Goal: Transaction & Acquisition: Purchase product/service

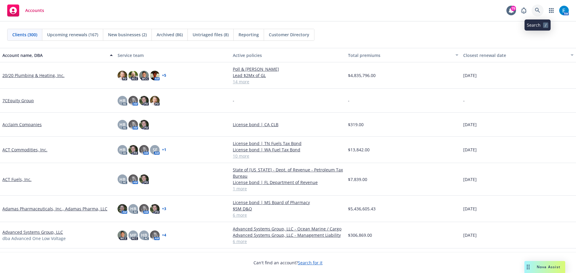
click at [536, 9] on icon at bounding box center [537, 10] width 5 height 5
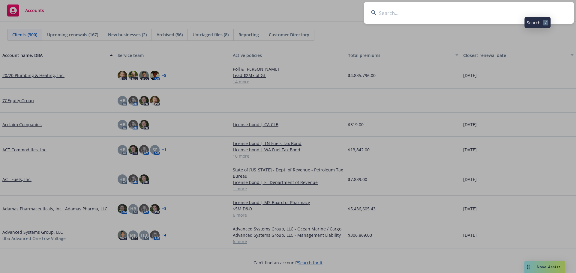
click at [513, 11] on input at bounding box center [469, 13] width 210 height 22
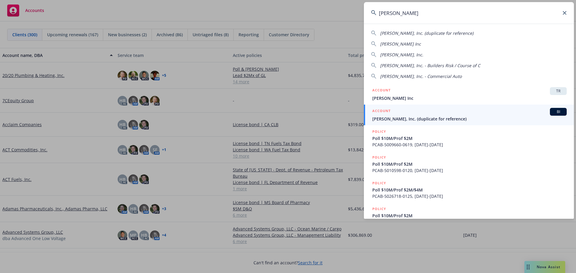
drag, startPoint x: 405, startPoint y: 44, endPoint x: 407, endPoint y: 47, distance: 3.7
click at [405, 44] on span "Gordon N. Ball Inc" at bounding box center [400, 44] width 41 height 6
type input "Gordon N. Ball Inc"
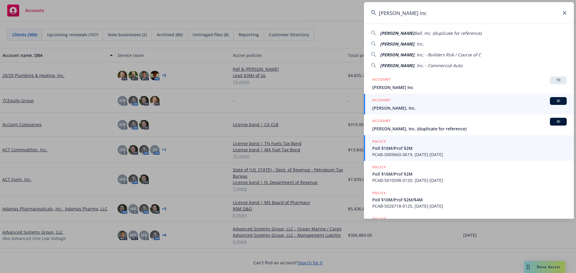
click at [401, 109] on span "Gordon N. Ball, Inc." at bounding box center [469, 108] width 194 height 6
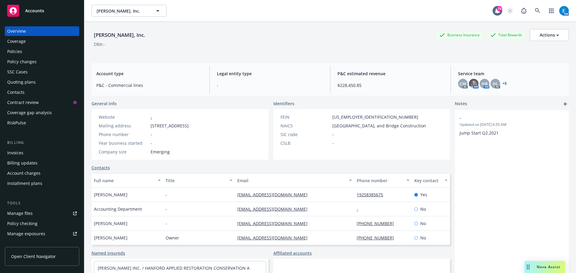
click at [19, 51] on div "Policies" at bounding box center [14, 52] width 15 height 10
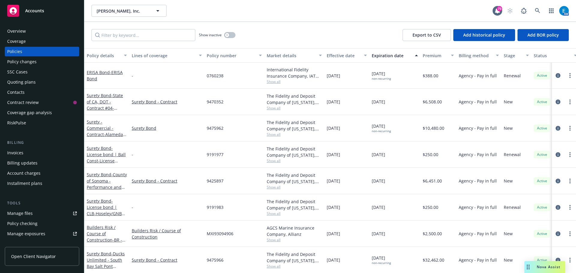
click at [23, 81] on div "Quoting plans" at bounding box center [21, 82] width 28 height 10
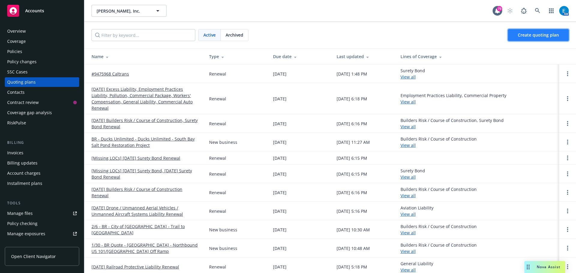
click at [551, 36] on span "Create quoting plan" at bounding box center [537, 35] width 41 height 6
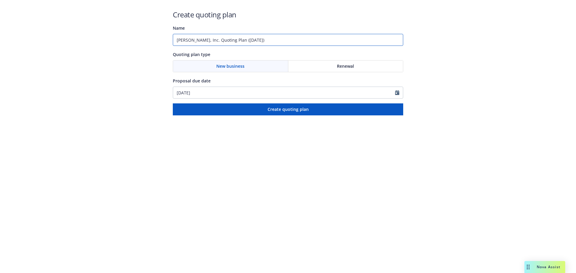
drag, startPoint x: 269, startPoint y: 40, endPoint x: 153, endPoint y: 38, distance: 116.7
click at [153, 38] on div "Create quoting plan Name Gordon N. Ball, Inc. Quoting Plan (2025-09-15) Quoting…" at bounding box center [288, 57] width 576 height 115
type input "#9475969 WA CLB"
click at [342, 68] on span "Renewal" at bounding box center [345, 66] width 17 height 6
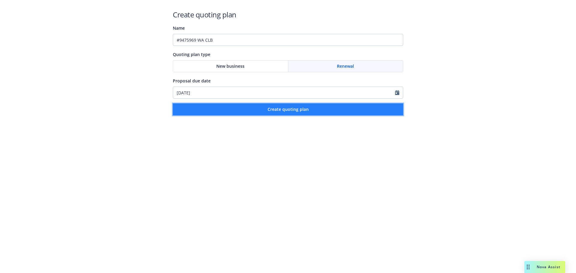
click at [316, 111] on button "Create quoting plan" at bounding box center [288, 109] width 230 height 12
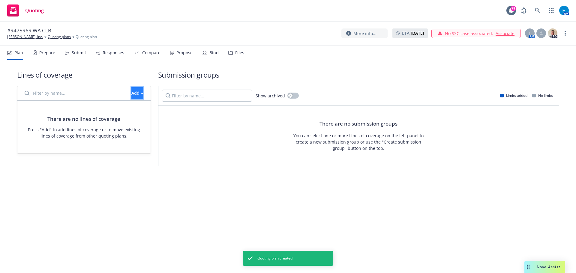
click at [131, 92] on div "Add" at bounding box center [137, 93] width 12 height 11
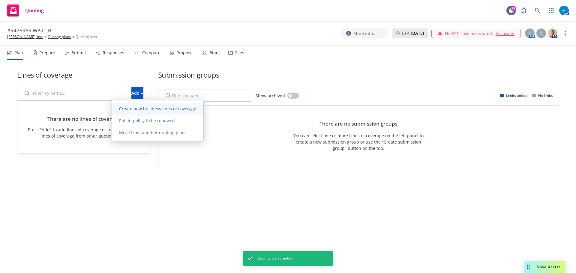
click at [154, 110] on span "Create new business lines of coverage" at bounding box center [157, 109] width 91 height 6
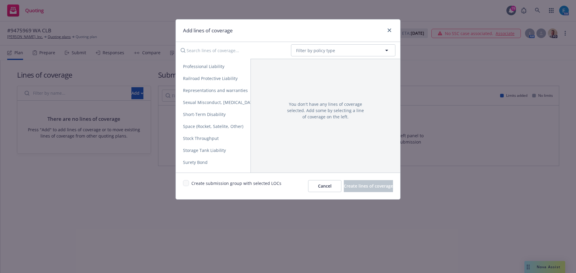
scroll to position [1139, 0]
click at [204, 149] on span "Surety Bond" at bounding box center [195, 151] width 39 height 6
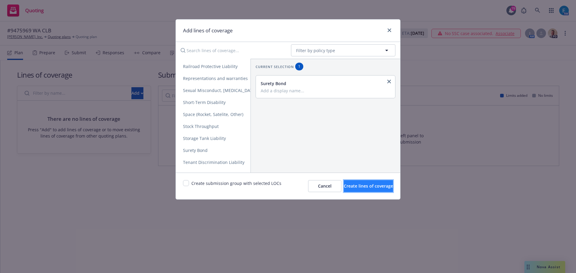
click at [351, 185] on span "Create lines of coverage" at bounding box center [368, 186] width 49 height 6
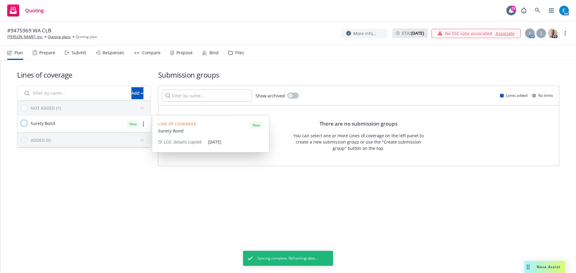
click at [24, 124] on input "checkbox" at bounding box center [24, 123] width 6 height 6
checkbox input "true"
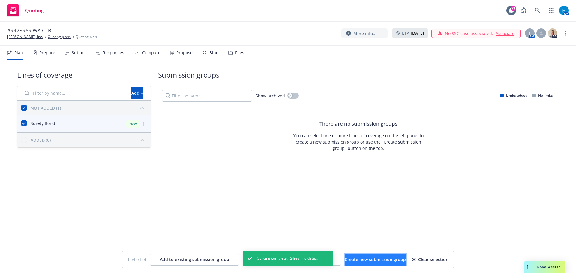
click at [379, 258] on span "Create new submission group" at bounding box center [374, 260] width 61 height 6
checkbox input "false"
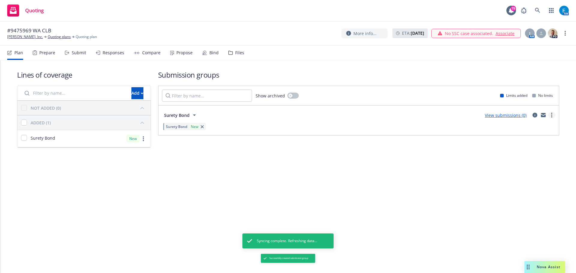
click at [551, 115] on circle "more" at bounding box center [551, 115] width 1 height 1
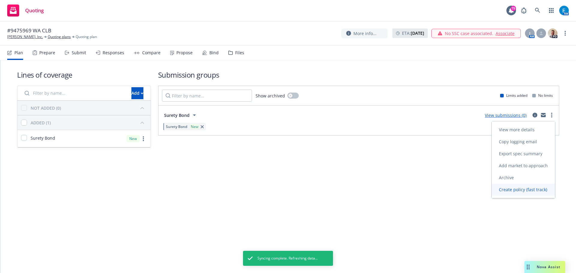
click at [522, 189] on span "Create policy (fast track)" at bounding box center [522, 190] width 63 height 6
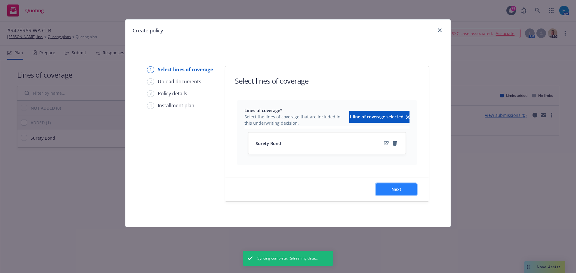
click at [402, 193] on button "Next" at bounding box center [396, 189] width 41 height 12
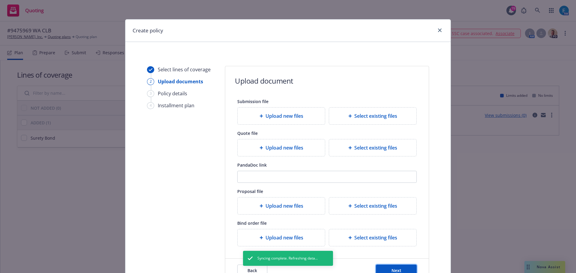
click at [395, 270] on span "Next" at bounding box center [396, 271] width 10 height 6
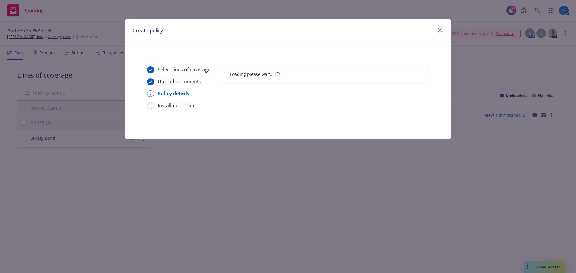
select select "12"
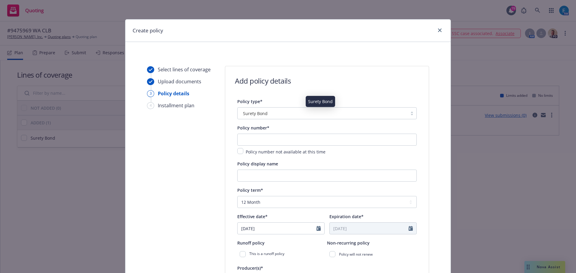
click at [303, 112] on div "Surety Bond" at bounding box center [322, 113] width 164 height 6
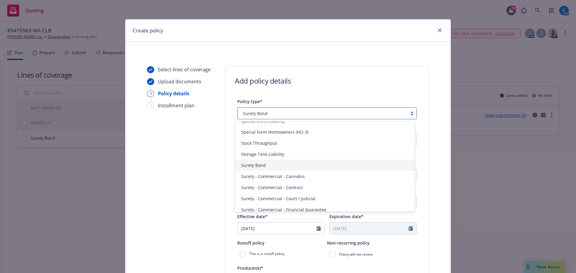
scroll to position [1385, 0]
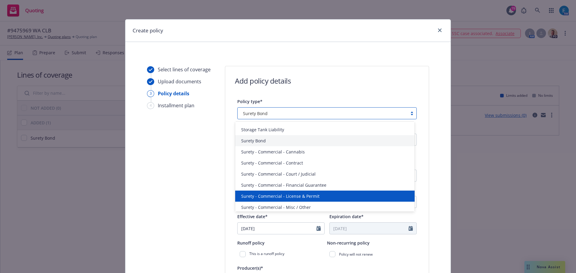
click at [331, 194] on div "Surety - Commercial - License & Permit" at bounding box center [325, 196] width 172 height 6
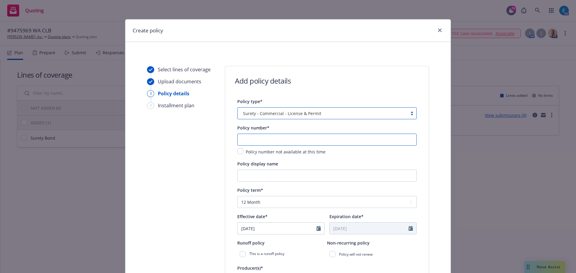
click at [261, 141] on input "text" at bounding box center [326, 140] width 179 height 12
type input "9475969"
click at [249, 175] on input "Policy display name" at bounding box center [326, 176] width 179 height 12
type input "WA CLB"
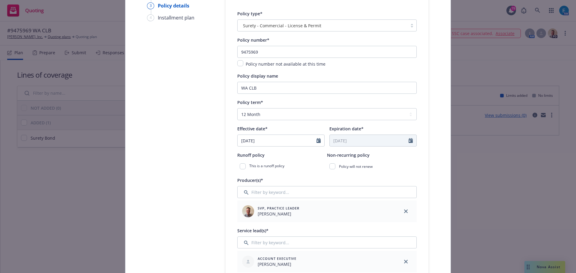
scroll to position [99, 0]
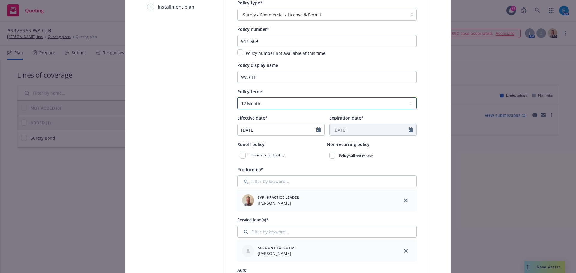
click at [263, 103] on select "Select policy term 12 Month 6 Month 4 Month 3 Month 2 Month 1 Month 36 Month (3…" at bounding box center [326, 103] width 179 height 12
select select "36"
click at [237, 97] on select "Select policy term 12 Month 6 Month 4 Month 3 Month 2 Month 1 Month 36 Month (3…" at bounding box center [326, 103] width 179 height 12
type input "09/15/2028"
click at [316, 130] on icon "Calendar" at bounding box center [318, 129] width 4 height 5
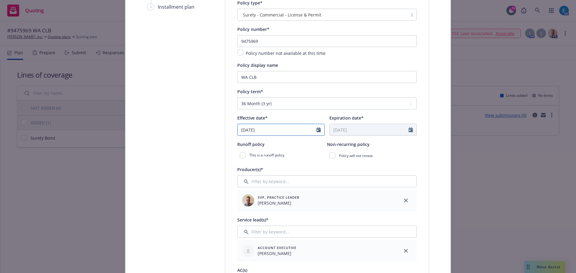
select select "9"
click at [291, 173] on span "12" at bounding box center [293, 173] width 8 height 7
type input "09/12/2025"
type input "09/12/2028"
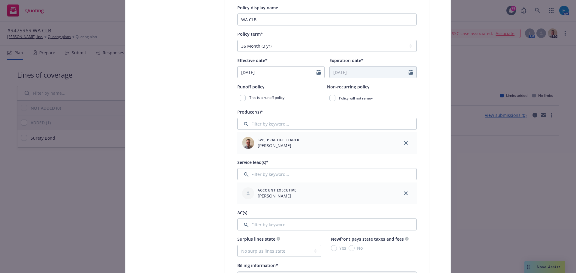
scroll to position [159, 0]
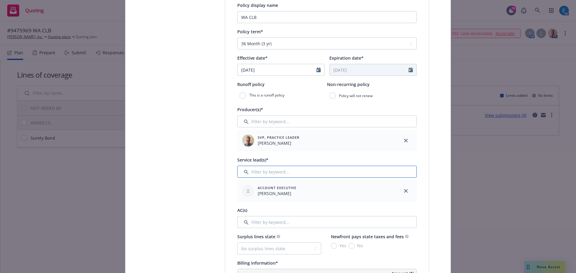
click at [259, 173] on input "Filter by keyword..." at bounding box center [326, 172] width 179 height 12
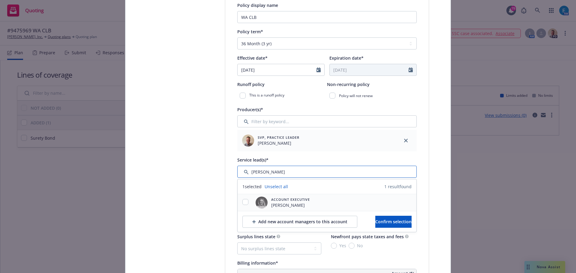
type input "erin"
click at [242, 202] on input "checkbox" at bounding box center [245, 202] width 6 height 6
checkbox input "true"
click at [375, 221] on span "Confirm selection" at bounding box center [393, 222] width 36 height 6
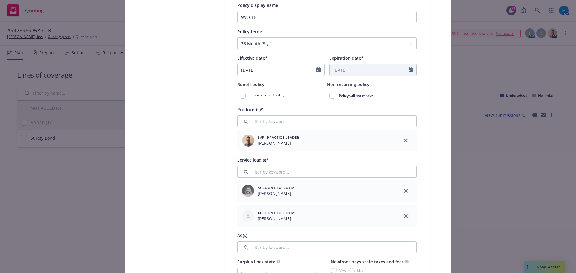
click at [404, 216] on icon "close" at bounding box center [406, 216] width 4 height 4
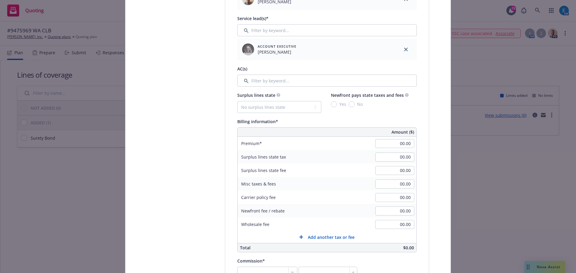
scroll to position [301, 0]
click at [281, 80] on input "Filter by keyword..." at bounding box center [326, 79] width 179 height 12
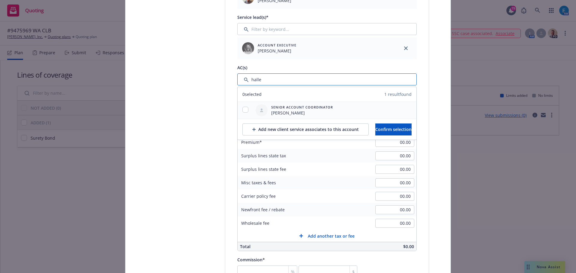
type input "halle"
click at [243, 111] on input "checkbox" at bounding box center [245, 110] width 6 height 6
checkbox input "true"
drag, startPoint x: 379, startPoint y: 128, endPoint x: 370, endPoint y: 131, distance: 9.6
click at [380, 129] on span "Confirm selection" at bounding box center [393, 130] width 36 height 6
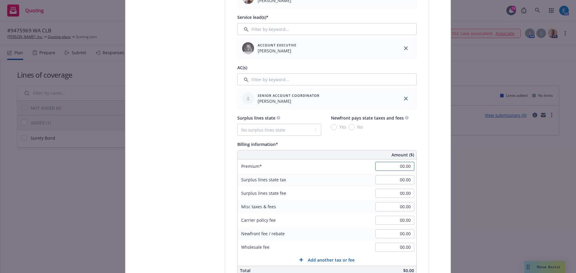
click at [393, 166] on input "00.00" at bounding box center [394, 166] width 39 height 9
type input "320.00"
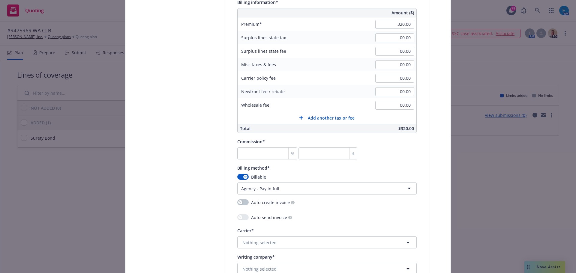
scroll to position [453, 0]
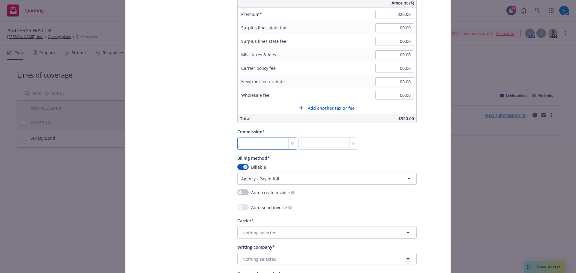
click at [256, 144] on input "number" at bounding box center [267, 144] width 60 height 12
type input "3"
type input "9.6"
type input "30"
type input "96"
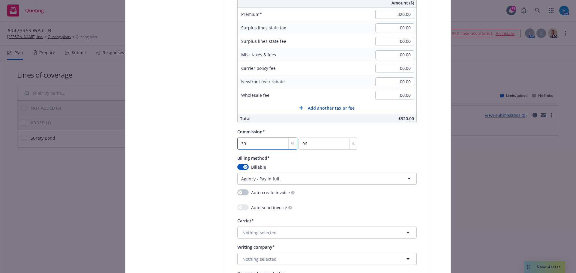
type input "30"
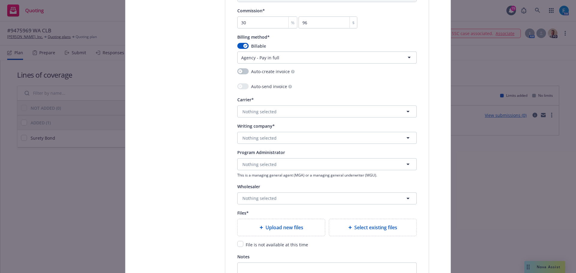
scroll to position [580, 0]
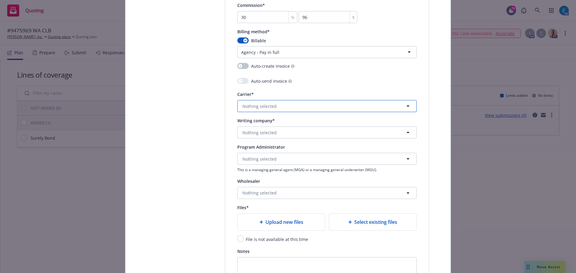
click at [289, 107] on button "Nothing selected" at bounding box center [326, 106] width 179 height 12
type input "zuri"
click at [276, 137] on strong "Zurich Insurance Group" at bounding box center [268, 138] width 48 height 6
click at [274, 133] on button "Nothing selected" at bounding box center [326, 133] width 179 height 12
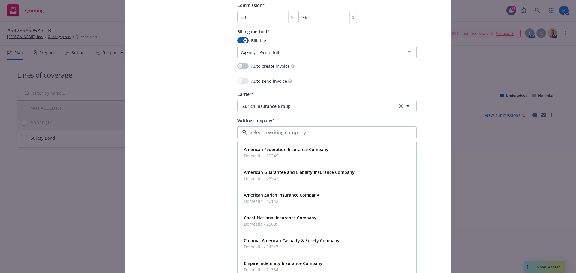
type input "f"
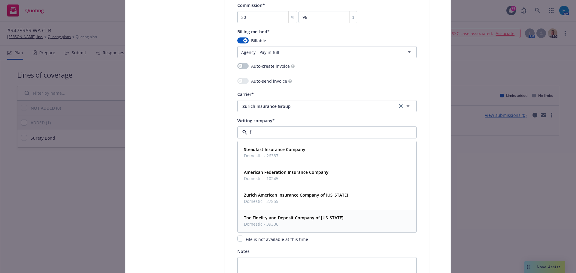
click at [290, 216] on strong "The Fidelity and Deposit Company of [US_STATE]" at bounding box center [294, 218] width 100 height 6
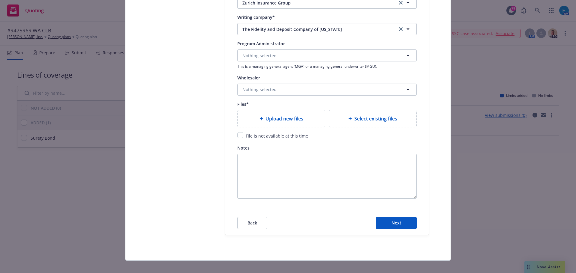
scroll to position [690, 0]
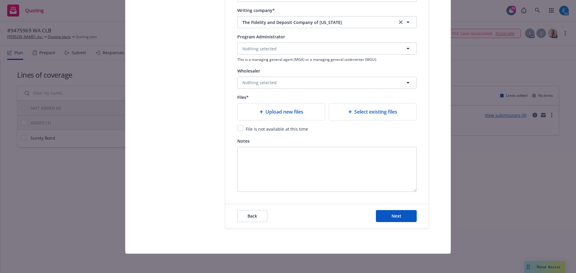
click at [270, 113] on span "Upload new files" at bounding box center [284, 111] width 38 height 7
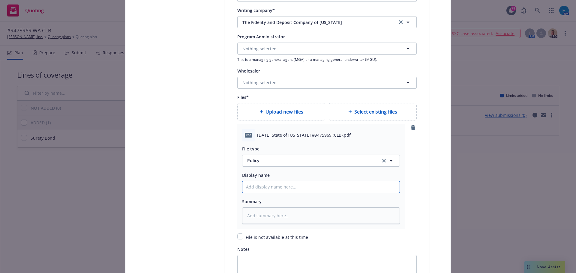
click at [299, 187] on input "Policy display name" at bounding box center [320, 186] width 157 height 11
type textarea "x"
type input "#"
type textarea "x"
type input "#9"
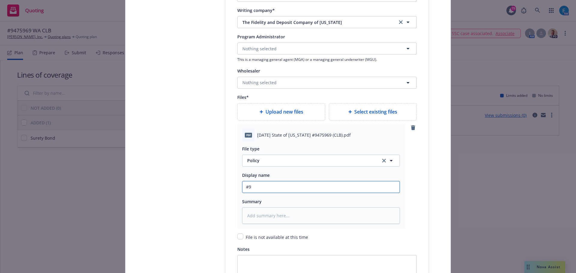
type textarea "x"
type input "#94"
type textarea "x"
type input "#947"
type textarea "x"
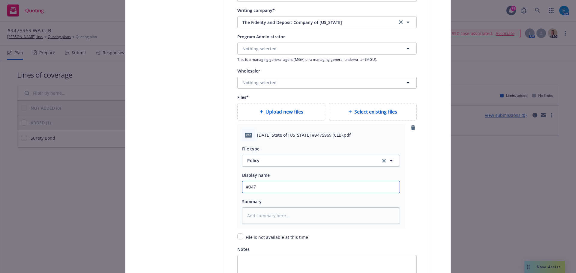
type input "#9476"
type textarea "x"
type input "#947"
type textarea "x"
type input "#9475"
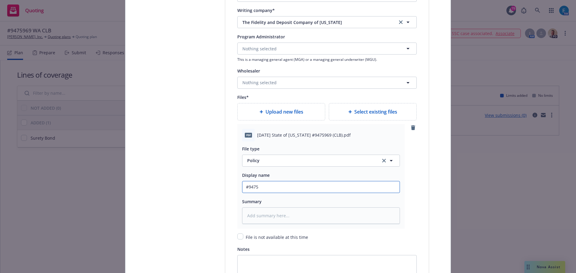
type textarea "x"
type input "#94759"
type textarea "x"
type input "#9475969"
type textarea "x"
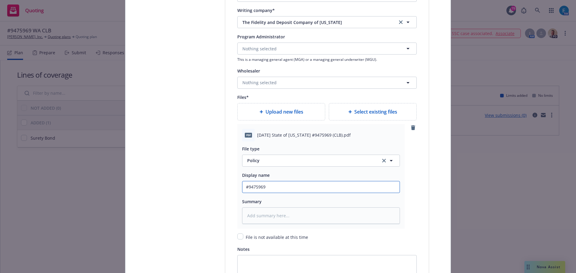
type input "#9475969"
type textarea "x"
type input "#9475969 W"
type textarea "x"
type input "#9475969 WA"
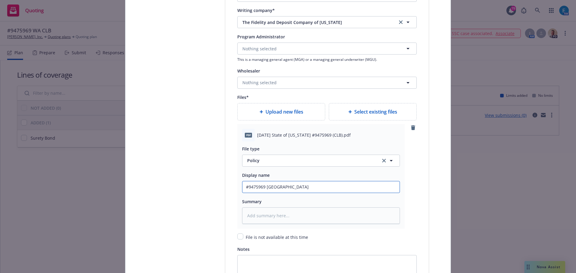
type textarea "x"
type input "#9475969 WA"
type textarea "x"
type input "#9475969 WA C"
type textarea "x"
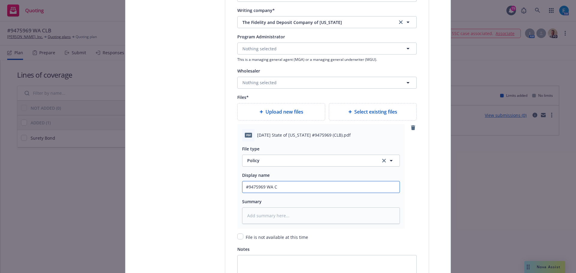
type input "#9475969 WA CL"
type textarea "x"
drag, startPoint x: 281, startPoint y: 186, endPoint x: 236, endPoint y: 187, distance: 45.3
click at [237, 187] on div "pdf 2025 09 12 State of Washington #9475969 (CLB).pdf File type Policy Policy D…" at bounding box center [320, 176] width 167 height 105
type input "#9475969 WA CLB"
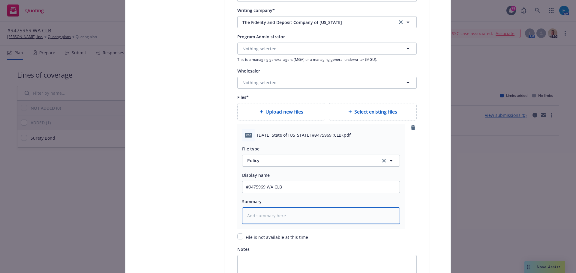
click at [268, 217] on textarea at bounding box center [321, 215] width 158 height 16
paste textarea "#9475969 WA CLB"
type textarea "x"
type textarea "#9475969 WA CLB"
drag, startPoint x: 571, startPoint y: 176, endPoint x: 575, endPoint y: 189, distance: 13.8
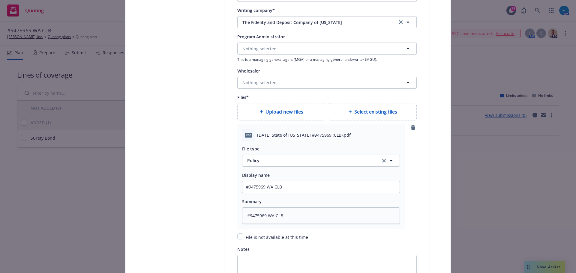
click at [575, 189] on div "Create policy Select lines of coverage Upload documents 3 Policy details 4 Inst…" at bounding box center [288, 136] width 576 height 273
click at [279, 111] on span "Upload new files" at bounding box center [284, 111] width 38 height 7
type textarea "x"
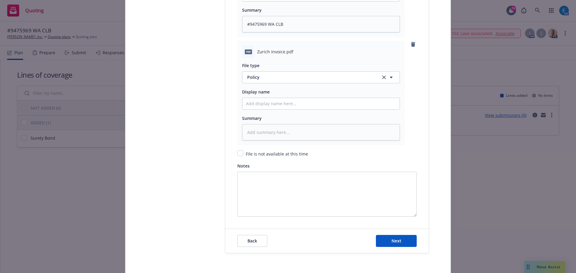
scroll to position [907, 0]
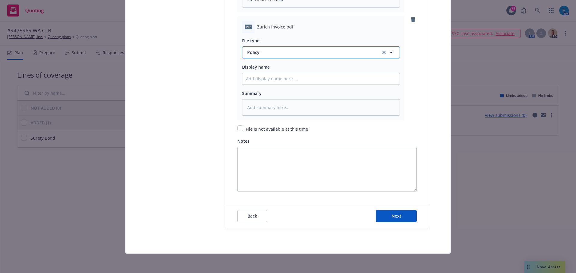
click at [255, 53] on span "Policy" at bounding box center [310, 52] width 126 height 6
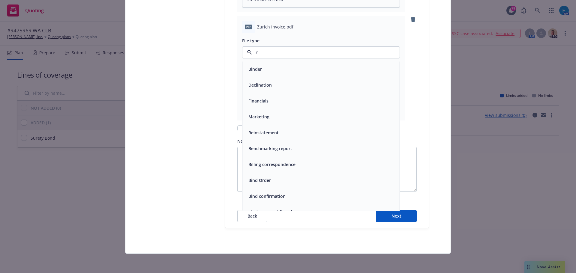
type input "inv"
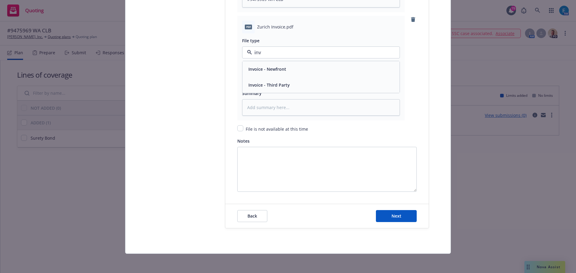
click at [277, 86] on span "Invoice - Third Party" at bounding box center [268, 85] width 41 height 6
click at [265, 79] on input "Policy display name" at bounding box center [320, 78] width 157 height 11
type textarea "x"
type input "#"
type textarea "x"
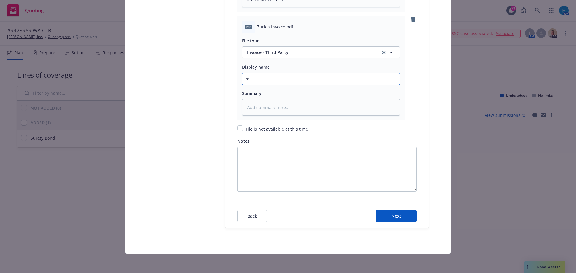
type input "#9"
type textarea "x"
type input "#94"
type textarea "x"
type input "#947"
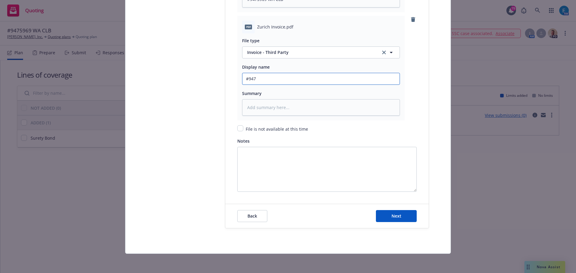
type textarea "x"
type input "#9475"
type textarea "x"
type input "#94759"
type textarea "x"
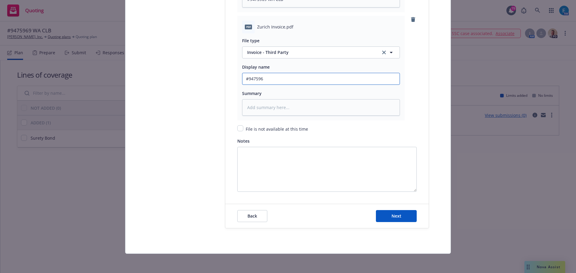
type input "#9475969"
type textarea "x"
type input "#9475969"
type textarea "x"
type input "#9475969 Z"
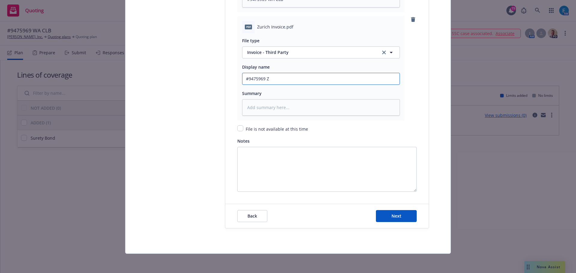
type textarea "x"
type input "#9475969 Zu"
type textarea "x"
type input "#9475969 Zur"
type textarea "x"
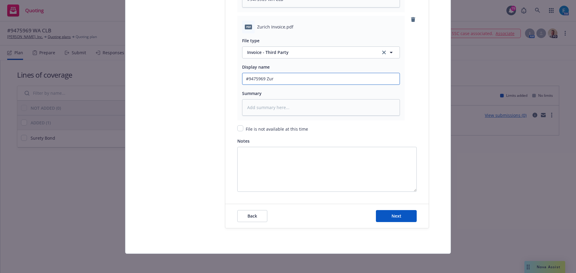
type input "#9475969 Zuri"
type textarea "x"
type input "#9475969 Zuric"
type textarea "x"
type input "#9475969 Zurich"
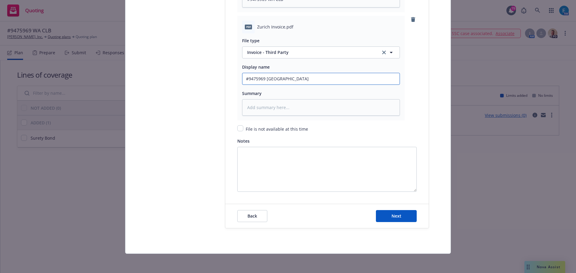
type textarea "x"
type input "#9475969 Zurich"
type textarea "x"
type input "#9475969 Zurich I"
type textarea "x"
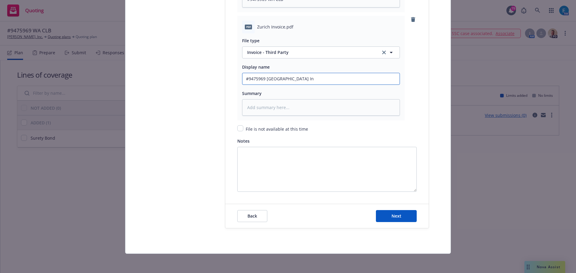
type input "#9475969 Zurich Inv"
type textarea "x"
type input "#9475969 Zurich Invoi"
type textarea "x"
type input "#9475969 Zurich Invoic"
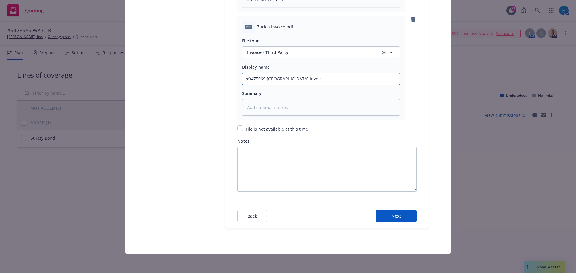
type textarea "x"
drag, startPoint x: 294, startPoint y: 78, endPoint x: 232, endPoint y: 74, distance: 62.5
type input "#9475969 Zurich Invoice"
click at [272, 107] on textarea at bounding box center [321, 107] width 158 height 16
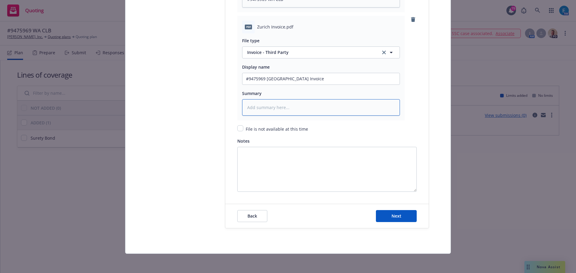
paste textarea "#9475969 Zurich Invoice"
type textarea "x"
type textarea "#9475969 Zurich Invoice"
click at [397, 215] on span "Next" at bounding box center [396, 216] width 10 height 6
type textarea "x"
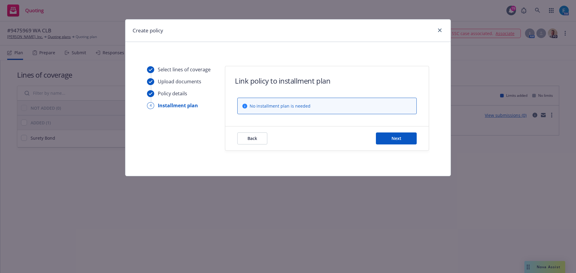
scroll to position [0, 0]
click at [388, 140] on button "Next" at bounding box center [396, 139] width 41 height 12
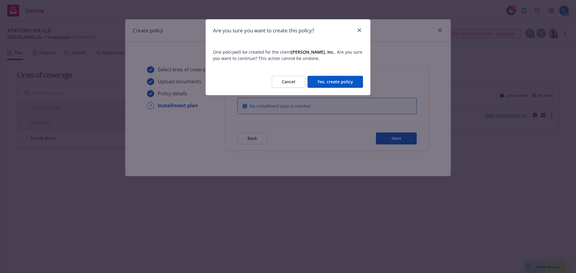
click at [328, 74] on div "Cancel Yes, create policy" at bounding box center [288, 82] width 164 height 26
click at [330, 81] on button "Yes, create policy" at bounding box center [334, 82] width 55 height 12
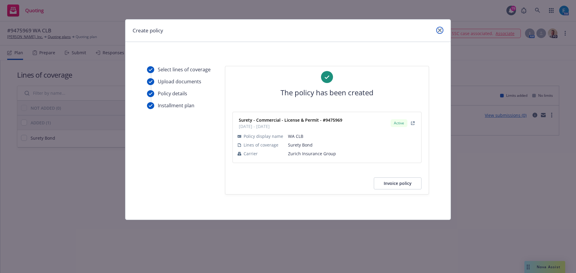
click at [441, 31] on icon "close" at bounding box center [440, 30] width 4 height 4
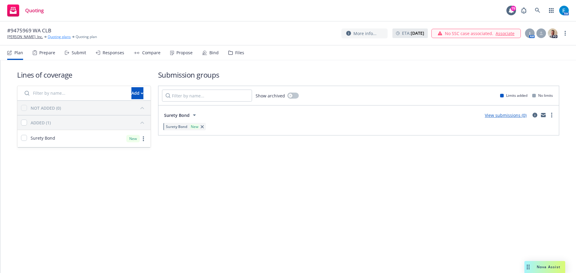
click at [51, 37] on link "Quoting plans" at bounding box center [59, 36] width 23 height 5
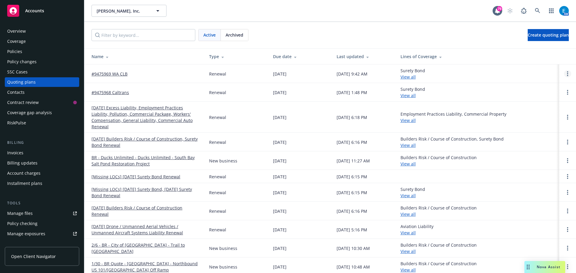
click at [564, 75] on link "Open options" at bounding box center [567, 73] width 7 height 7
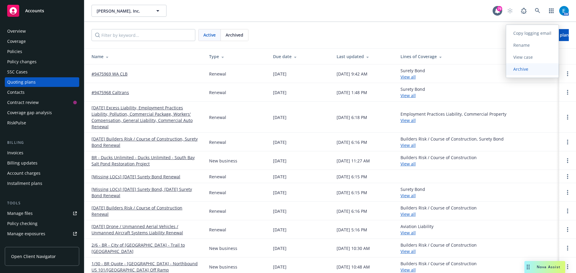
click at [521, 69] on span "Archive" at bounding box center [520, 69] width 29 height 6
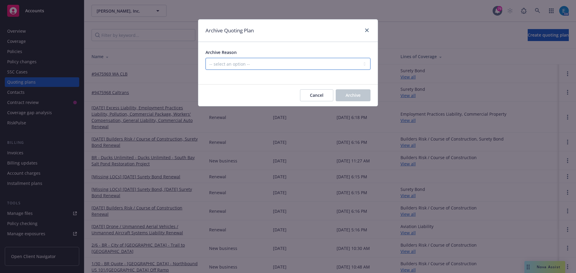
click at [255, 65] on select "-- select an option -- All policies in this renewal plan are auto-renewed Creat…" at bounding box center [287, 64] width 165 height 12
select select "ARCHIVED_RENEWAL_COMPLETED"
click at [205, 58] on select "-- select an option -- All policies in this renewal plan are auto-renewed Creat…" at bounding box center [287, 64] width 165 height 12
click at [343, 97] on button "Archive" at bounding box center [353, 95] width 35 height 12
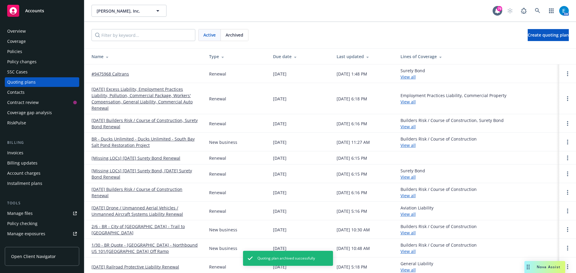
click at [17, 153] on div "Invoices" at bounding box center [15, 153] width 16 height 10
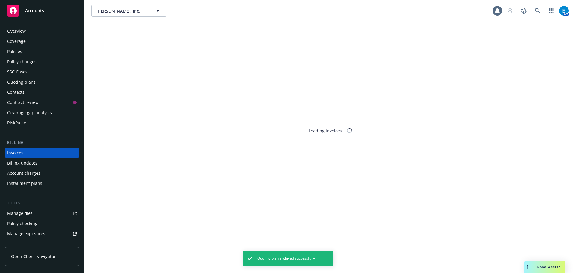
scroll to position [7, 0]
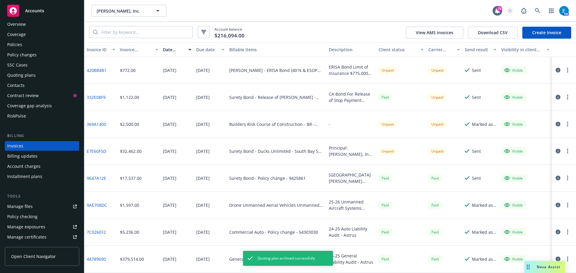
click at [543, 31] on link "Create Invoice" at bounding box center [546, 33] width 49 height 12
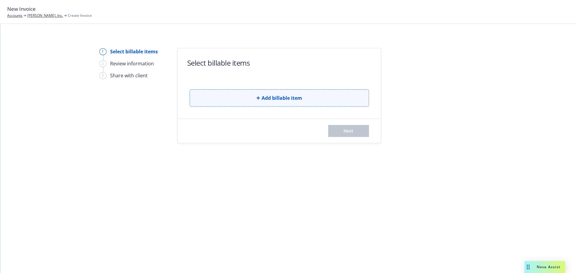
click at [285, 97] on span "Add billable item" at bounding box center [281, 97] width 40 height 7
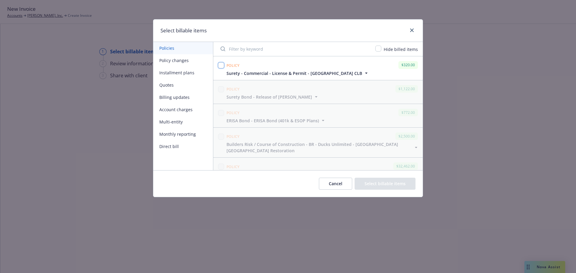
click at [219, 65] on input "checkbox" at bounding box center [221, 65] width 6 height 6
checkbox input "true"
drag, startPoint x: 371, startPoint y: 184, endPoint x: 395, endPoint y: 177, distance: 25.5
click at [371, 184] on button "Select billable items" at bounding box center [384, 184] width 61 height 12
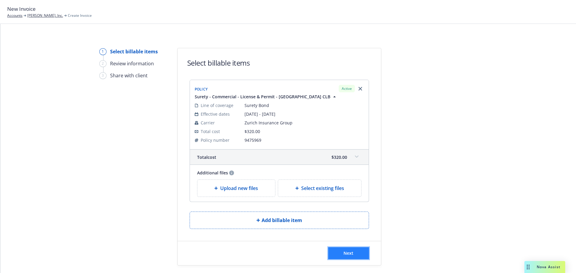
click at [343, 253] on span "Next" at bounding box center [348, 253] width 10 height 6
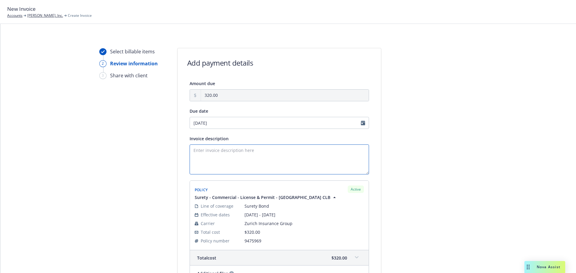
click at [219, 152] on textarea "Invoice description" at bounding box center [278, 160] width 179 height 30
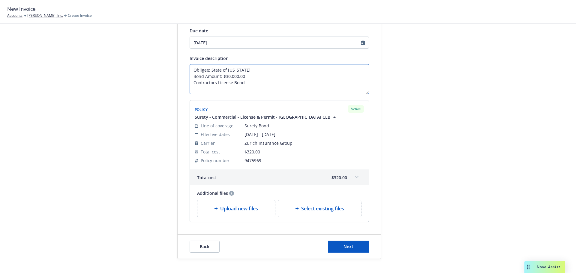
scroll to position [90, 0]
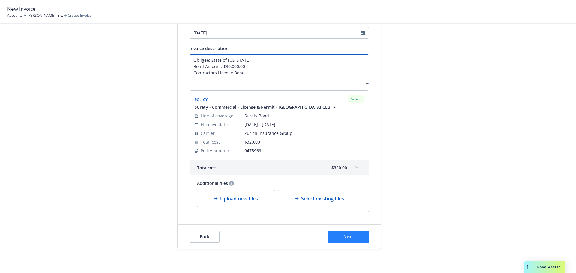
type textarea "Obligee: State of [US_STATE] Bond Amount: $30,000.00 Contractors License Bond"
click at [350, 234] on span "Next" at bounding box center [348, 237] width 10 height 6
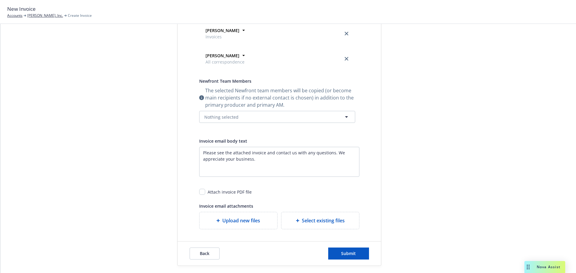
scroll to position [159, 0]
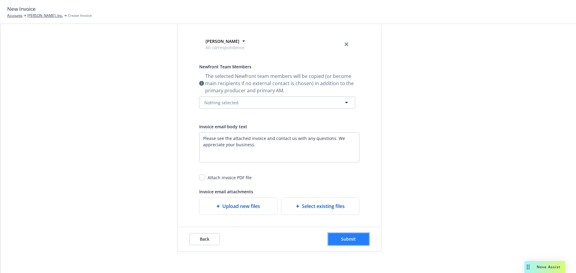
click at [347, 238] on span "Submit" at bounding box center [348, 239] width 15 height 6
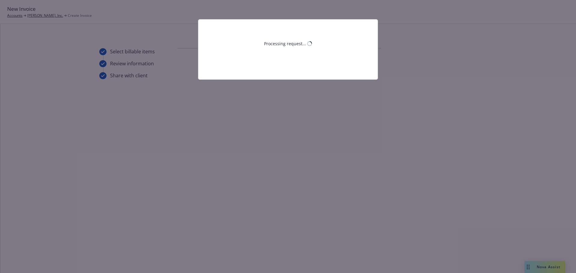
scroll to position [0, 0]
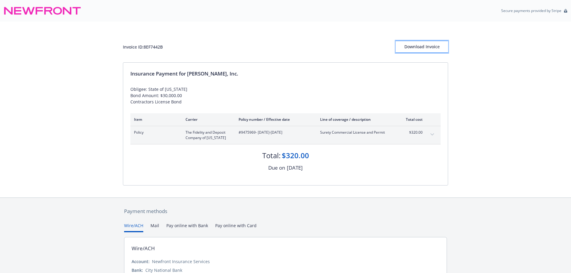
click at [411, 50] on div "Download Invoice" at bounding box center [422, 46] width 52 height 11
